Goal: Transaction & Acquisition: Purchase product/service

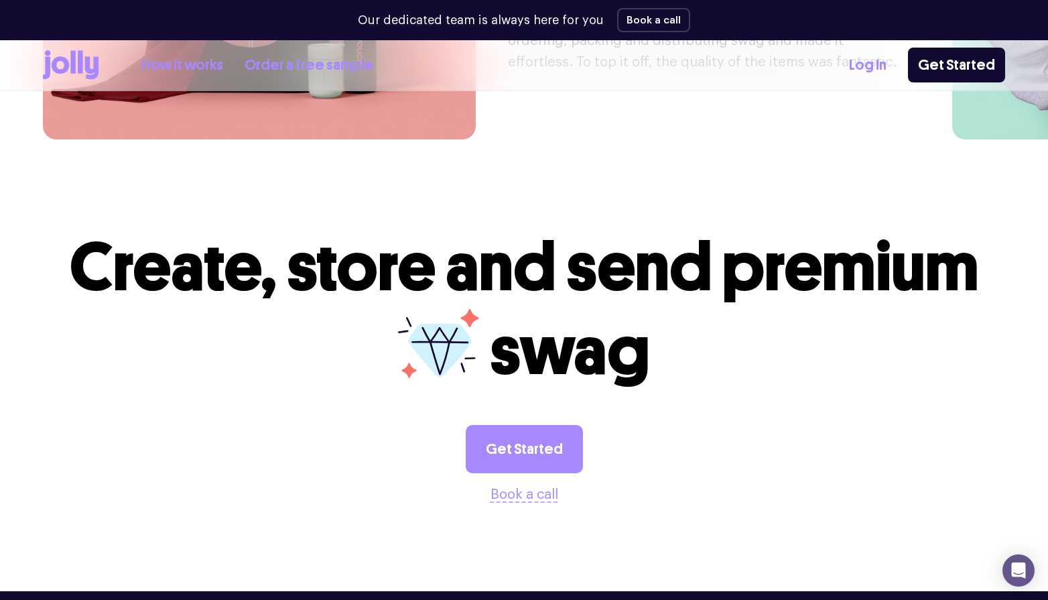
scroll to position [3671, 0]
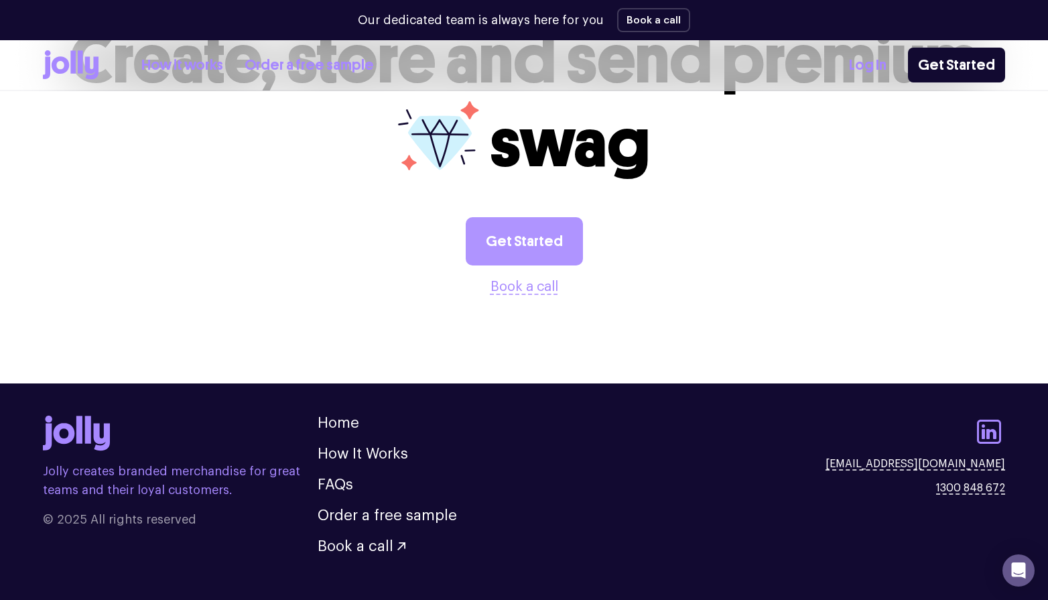
click at [550, 217] on link "Get Started" at bounding box center [524, 241] width 117 height 48
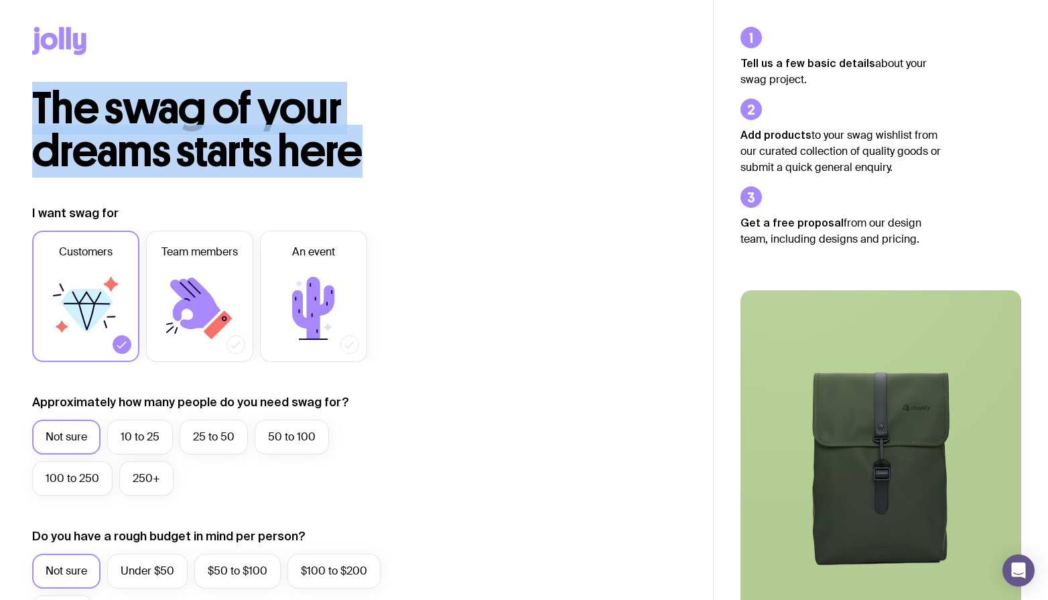
drag, startPoint x: 41, startPoint y: 97, endPoint x: 401, endPoint y: 148, distance: 363.6
click at [401, 148] on h2 "The swag of your dreams starts here" at bounding box center [257, 130] width 450 height 86
click at [126, 283] on label "Customers" at bounding box center [85, 296] width 107 height 131
click at [0, 0] on input "Customers" at bounding box center [0, 0] width 0 height 0
click at [116, 288] on icon at bounding box center [86, 308] width 80 height 80
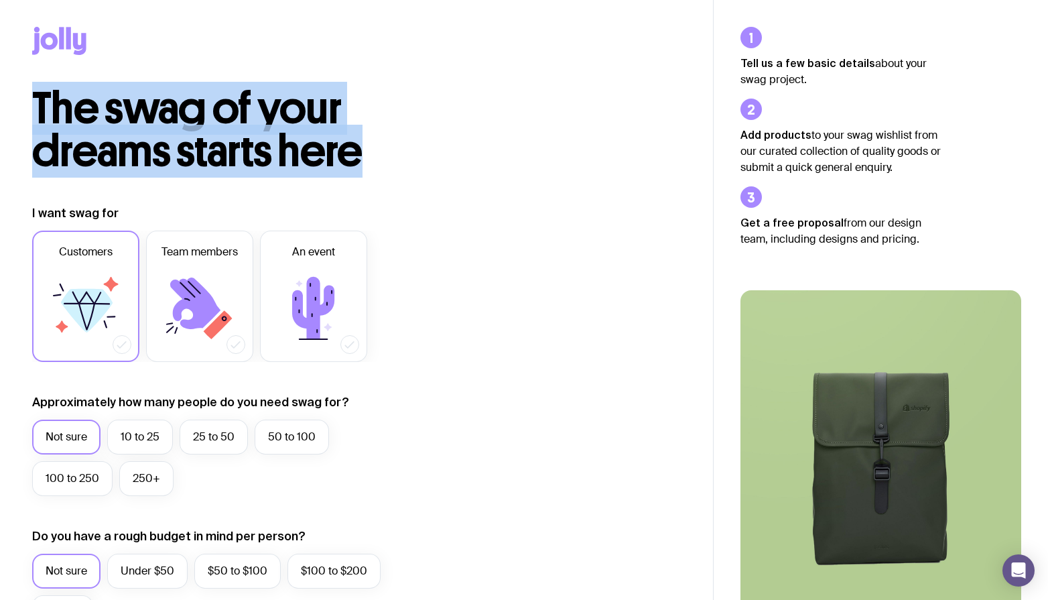
click at [0, 0] on input "Customers" at bounding box center [0, 0] width 0 height 0
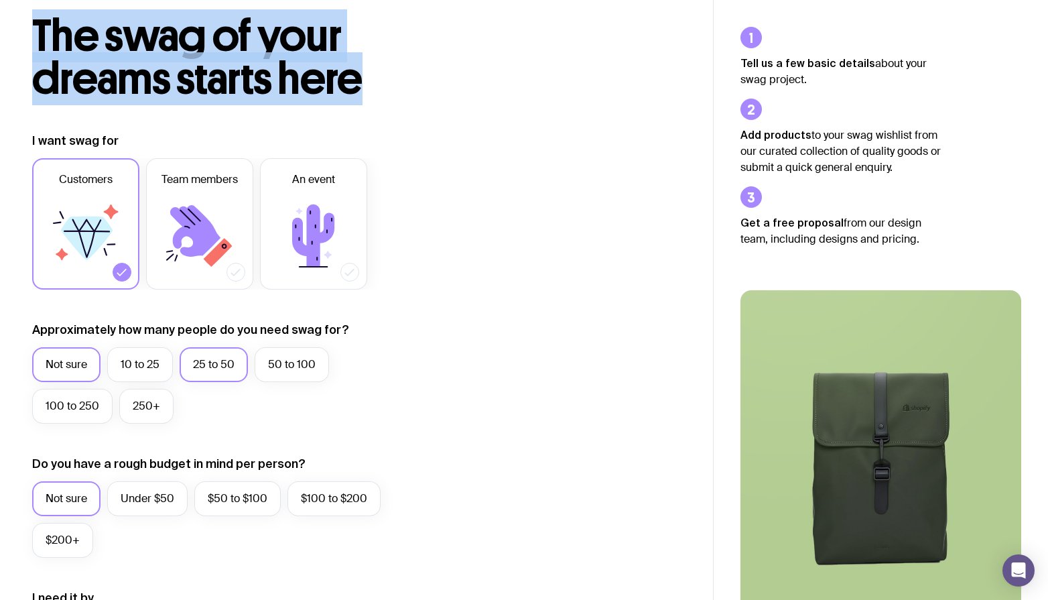
scroll to position [74, 0]
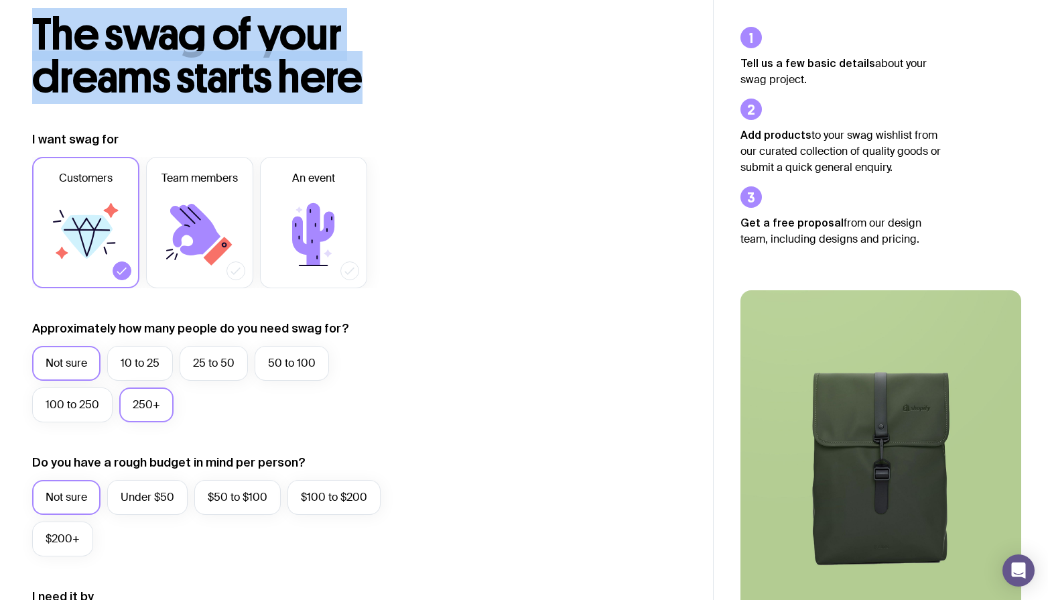
click at [146, 409] on label "250+" at bounding box center [146, 404] width 54 height 35
click at [0, 0] on input "250+" at bounding box center [0, 0] width 0 height 0
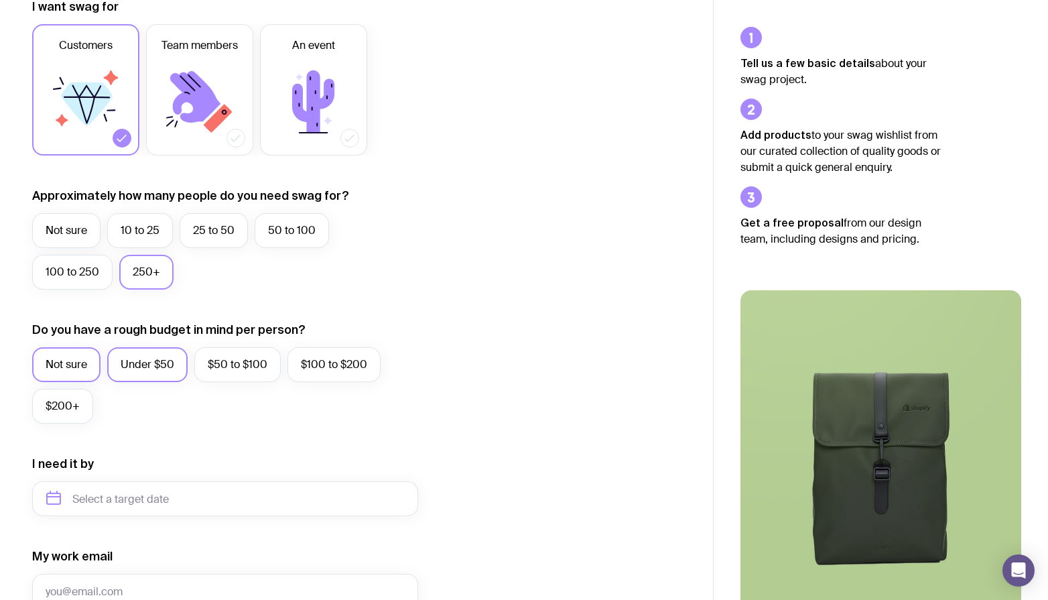
scroll to position [230, 0]
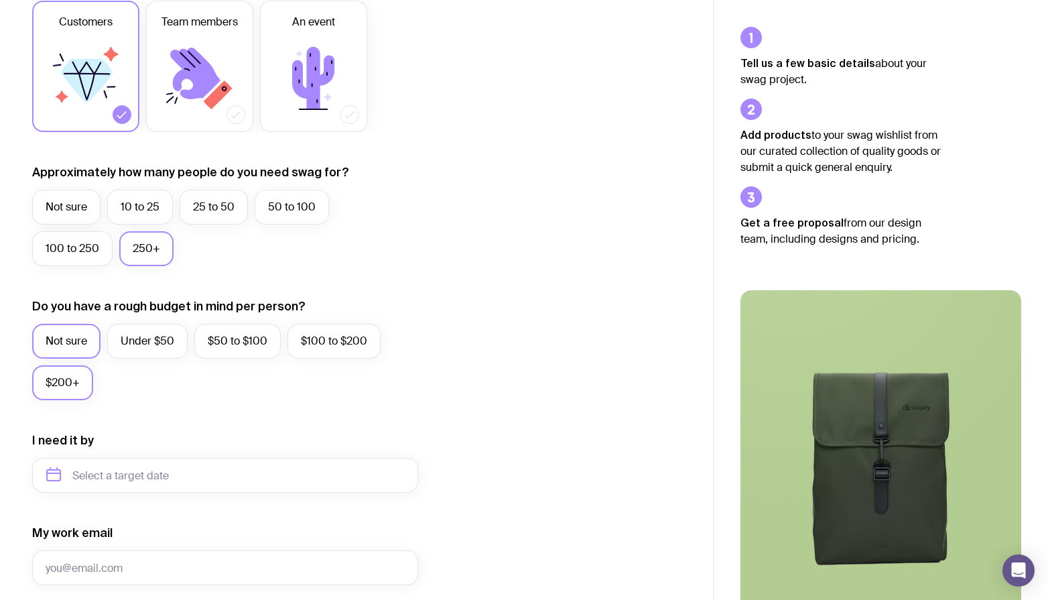
click at [60, 383] on label "$200+" at bounding box center [62, 382] width 61 height 35
click at [0, 0] on input "$200+" at bounding box center [0, 0] width 0 height 0
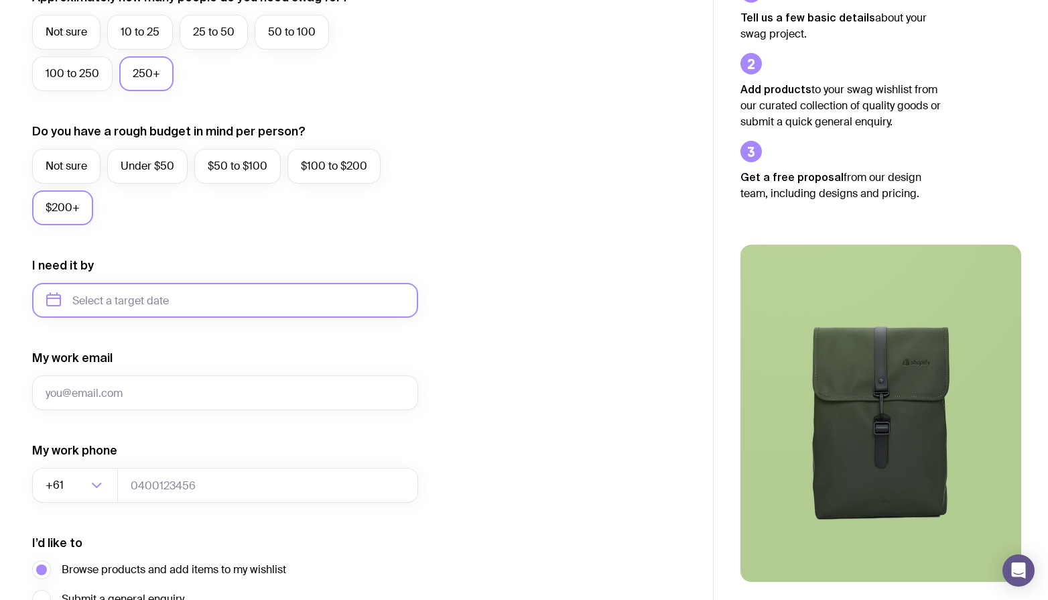
scroll to position [539, 0]
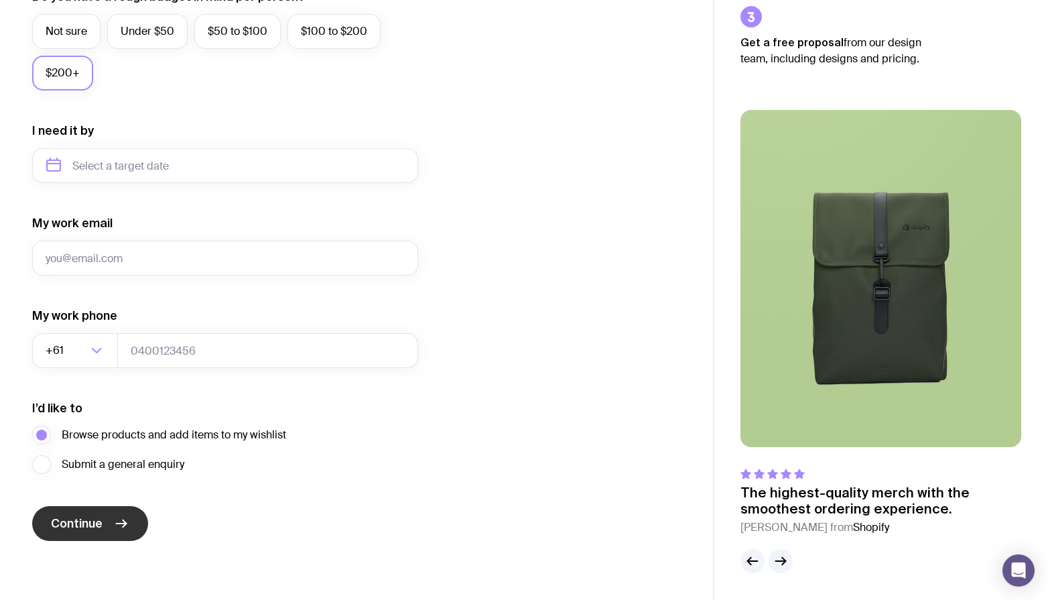
click at [108, 531] on button "Continue" at bounding box center [90, 523] width 116 height 35
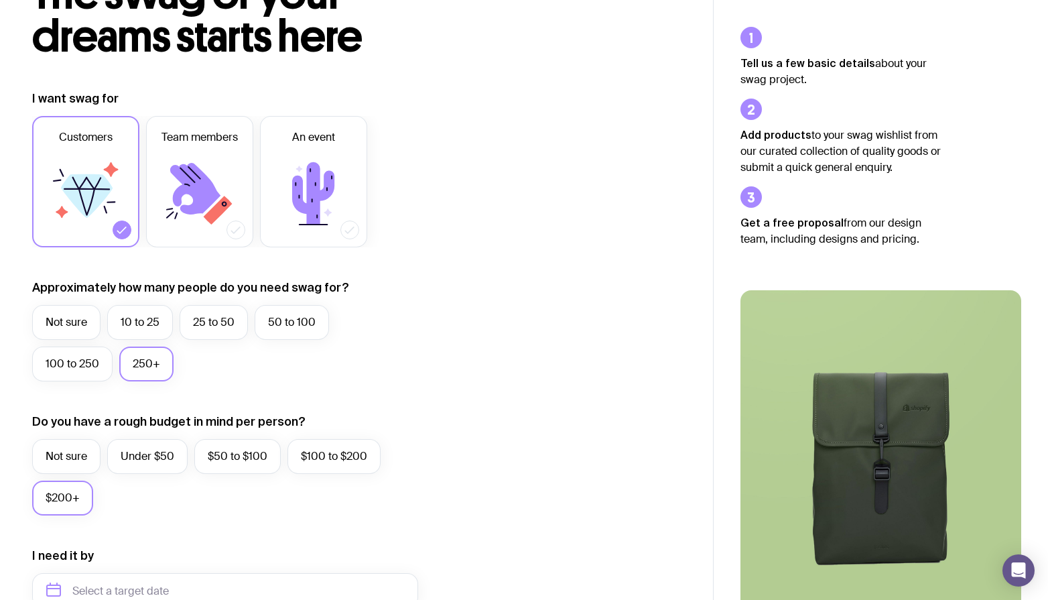
scroll to position [0, 0]
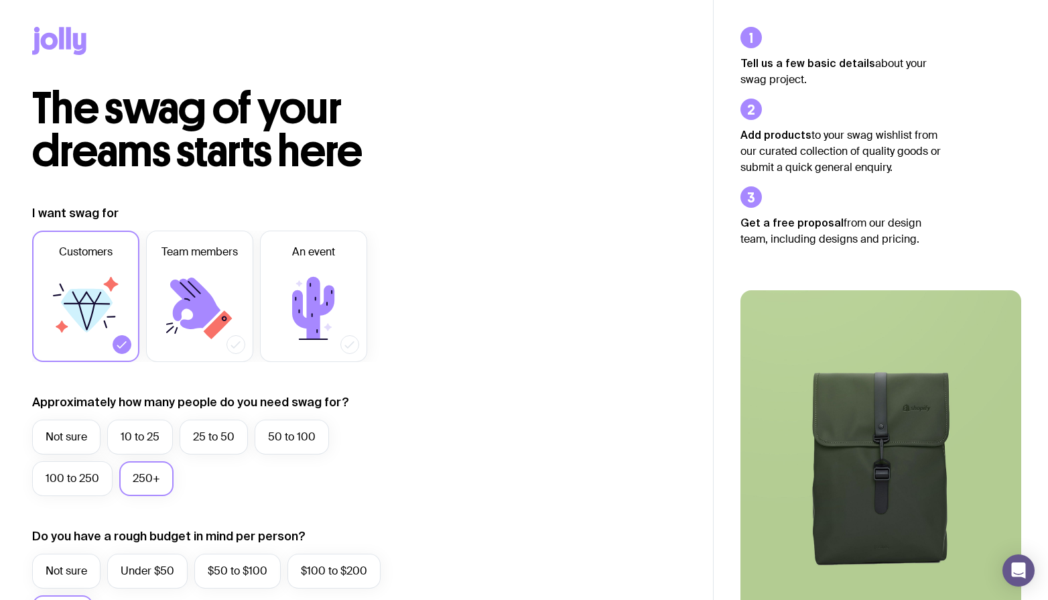
click at [64, 36] on icon at bounding box center [59, 41] width 54 height 28
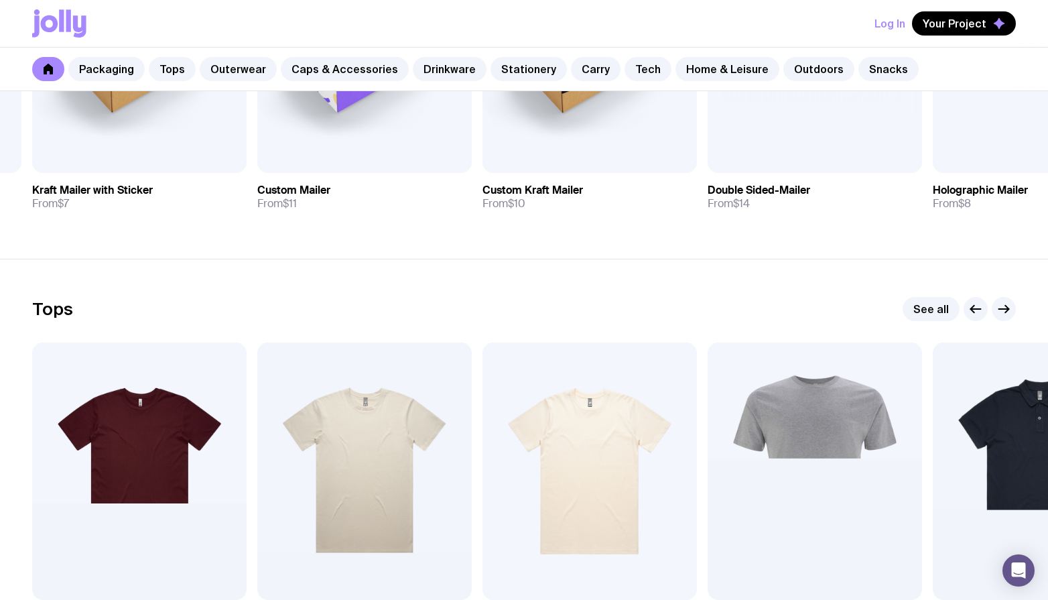
scroll to position [393, 0]
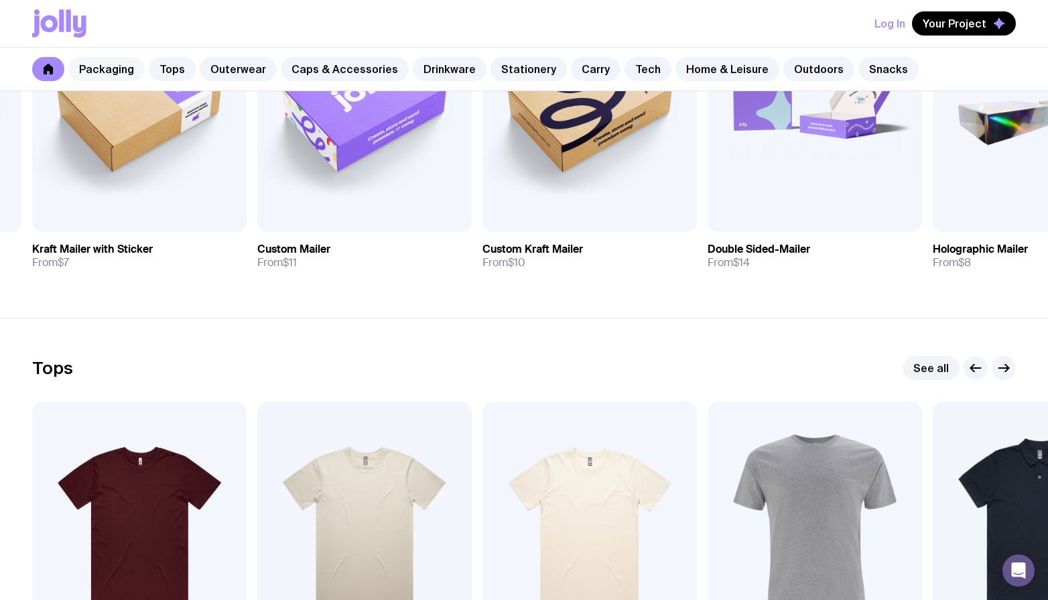
click at [111, 74] on link "Packaging" at bounding box center [106, 69] width 76 height 24
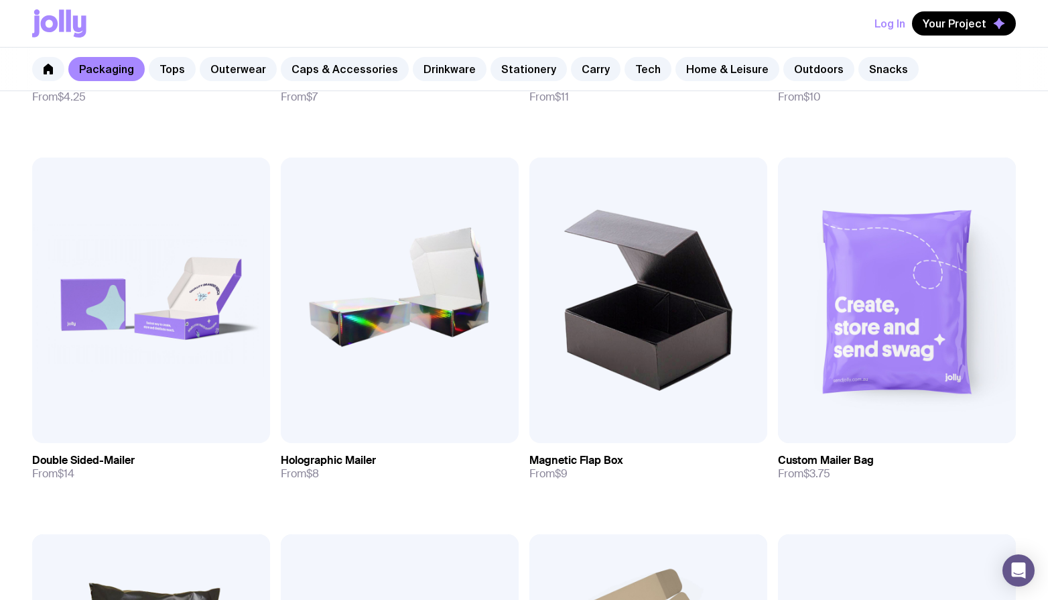
scroll to position [569, 0]
click at [664, 367] on img at bounding box center [648, 299] width 238 height 285
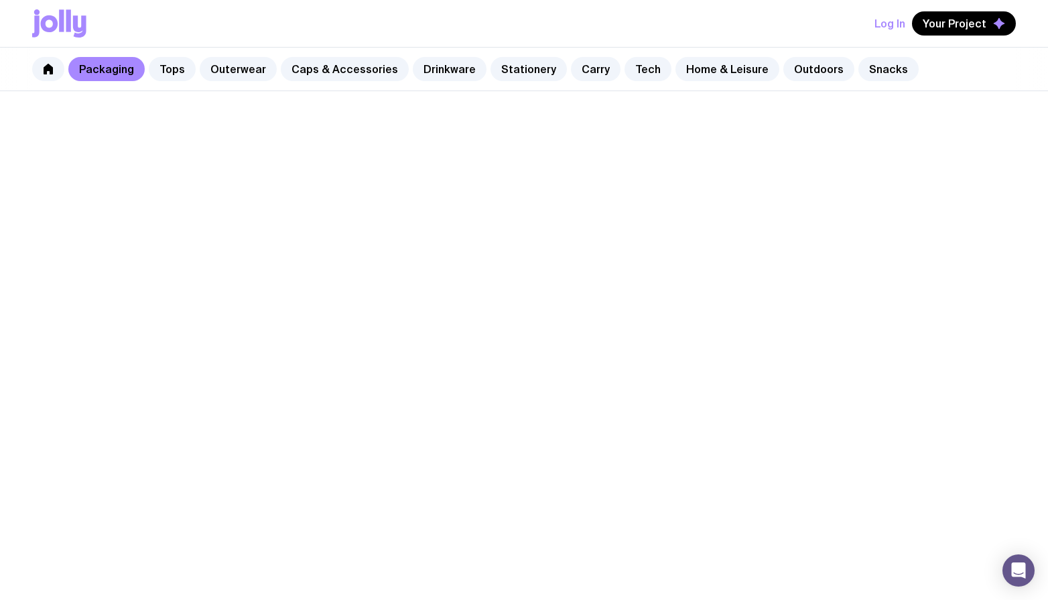
scroll to position [569, 0]
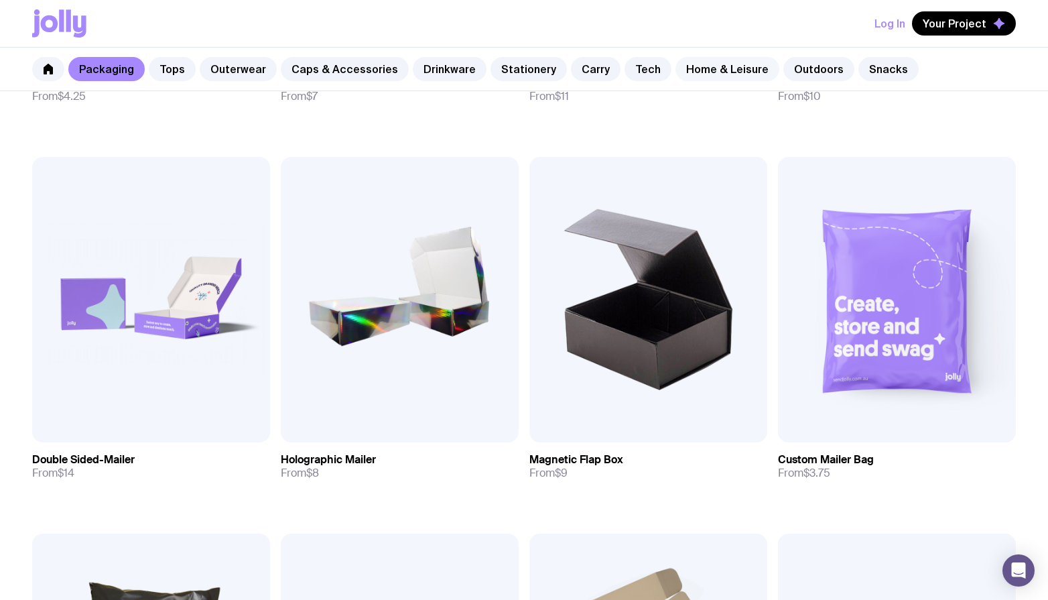
click at [711, 64] on link "Home & Leisure" at bounding box center [728, 69] width 104 height 24
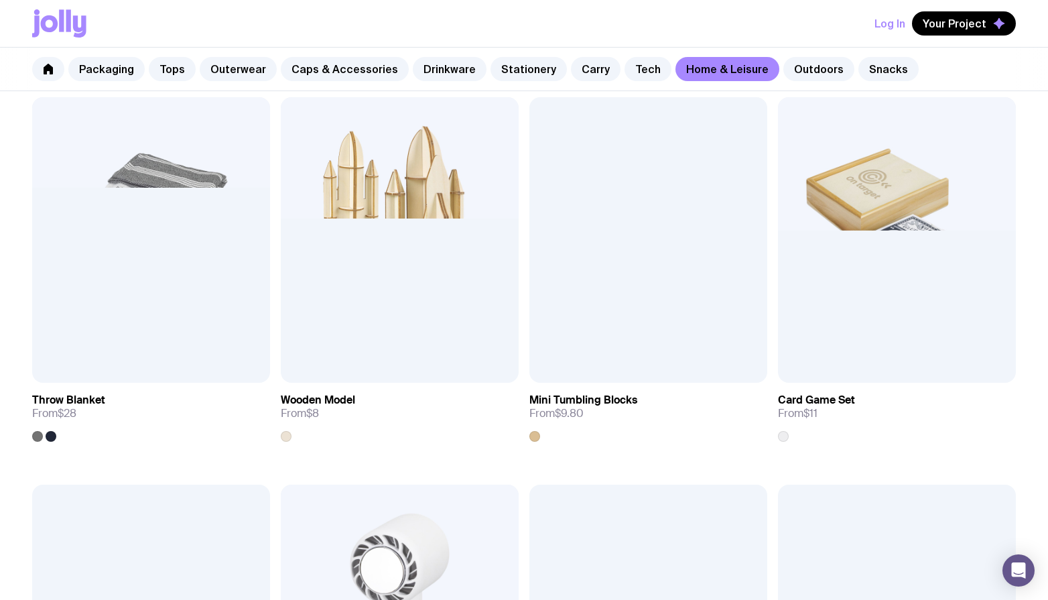
scroll to position [2591, 0]
